Goal: Task Accomplishment & Management: Manage account settings

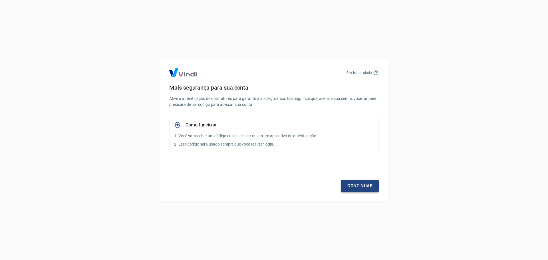
click at [353, 187] on link "Continuar" at bounding box center [360, 186] width 38 height 12
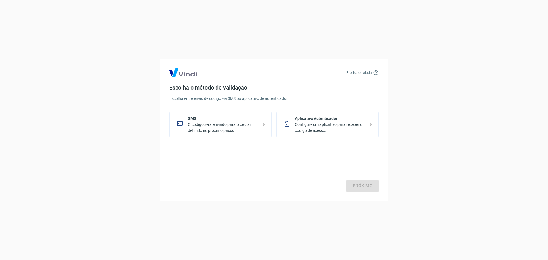
click at [209, 130] on p "O código será enviado para o celular definido no próximo passo." at bounding box center [223, 128] width 70 height 12
click at [362, 185] on link "Próximo" at bounding box center [363, 186] width 32 height 12
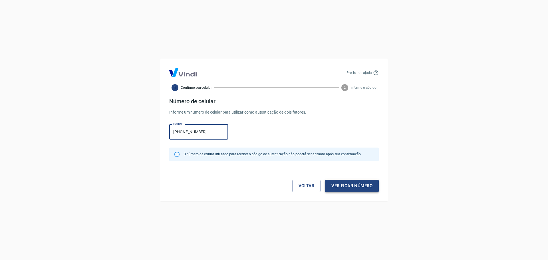
type input "[PHONE_NUMBER]"
click at [349, 188] on button "Verificar número" at bounding box center [352, 186] width 54 height 12
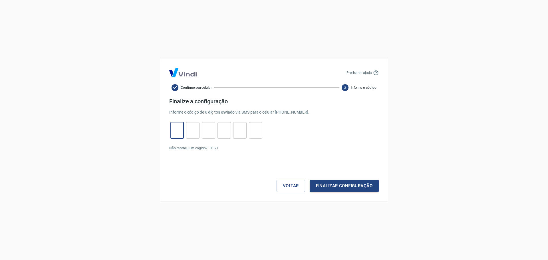
click at [179, 131] on input "tel" at bounding box center [177, 130] width 13 height 12
type input "6"
type input "8"
type input "7"
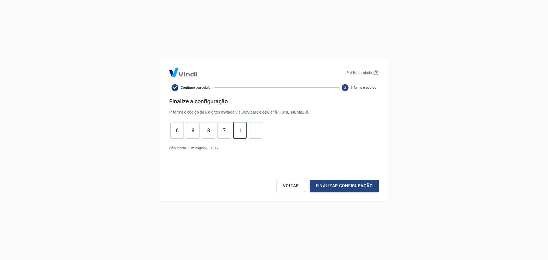
type input "1"
type input "5"
click at [326, 190] on button "Finalizar configuração" at bounding box center [344, 186] width 69 height 12
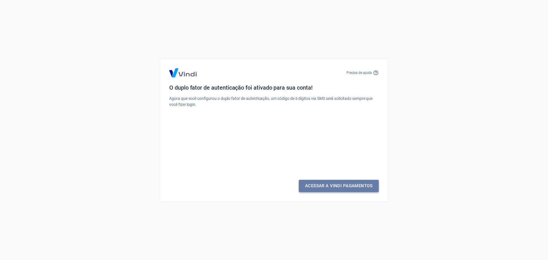
click at [347, 187] on link "Acessar a Vindi Pagamentos" at bounding box center [339, 186] width 80 height 12
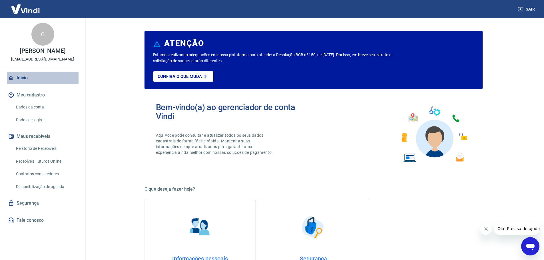
click at [20, 79] on link "Início" at bounding box center [43, 78] width 72 height 13
